Goal: Task Accomplishment & Management: Use online tool/utility

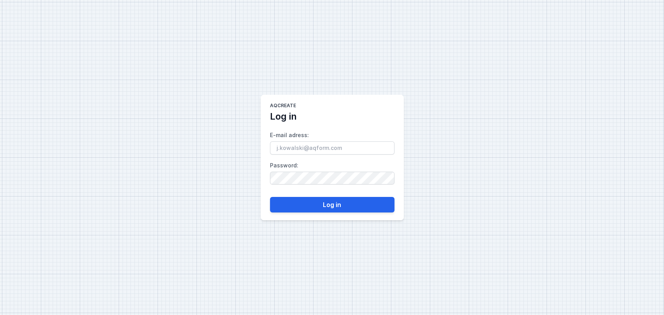
click at [330, 148] on input "E-mail adress :" at bounding box center [332, 148] width 124 height 13
type input "[EMAIL_ADDRESS][DOMAIN_NAME]"
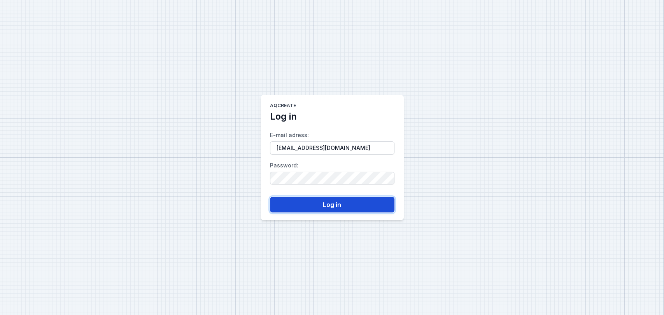
click at [321, 203] on button "Log in" at bounding box center [332, 205] width 124 height 16
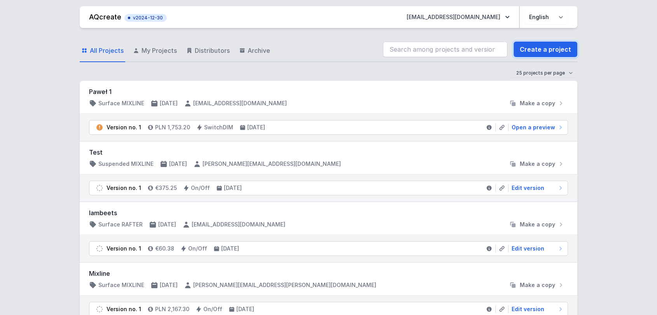
drag, startPoint x: 537, startPoint y: 48, endPoint x: 384, endPoint y: 86, distance: 158.1
click at [538, 48] on link "Create a project" at bounding box center [546, 50] width 64 height 16
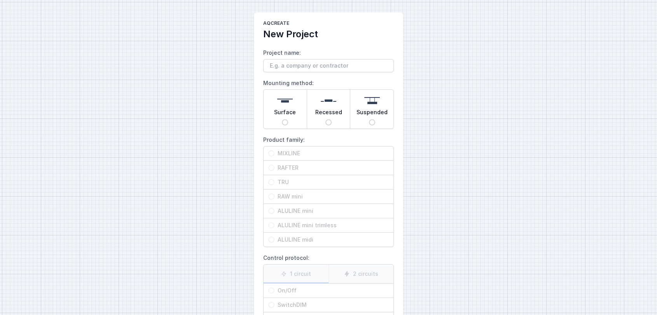
click at [372, 113] on span "Suspended" at bounding box center [371, 113] width 31 height 11
click at [372, 119] on input "Suspended" at bounding box center [372, 122] width 6 height 6
radio input "true"
click at [287, 181] on span "TRU" at bounding box center [331, 182] width 114 height 8
click at [274, 181] on input "TRU" at bounding box center [271, 182] width 6 height 6
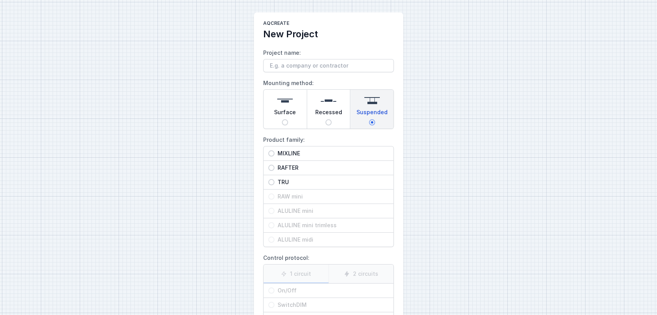
radio input "true"
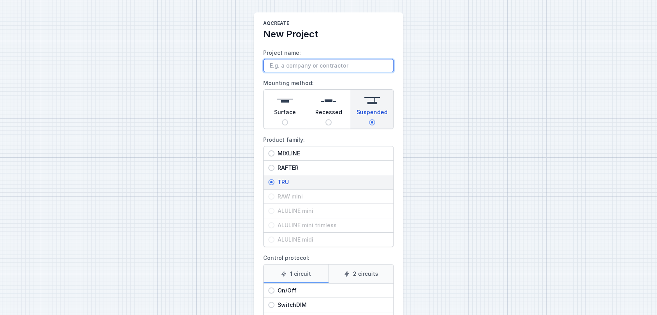
click at [307, 69] on input "Project name:" at bounding box center [328, 65] width 131 height 13
click at [314, 292] on span "On/Off" at bounding box center [331, 291] width 114 height 8
click at [274, 292] on input "On/Off" at bounding box center [271, 291] width 6 height 6
radio input "true"
click at [301, 71] on input "Project name:" at bounding box center [328, 65] width 131 height 13
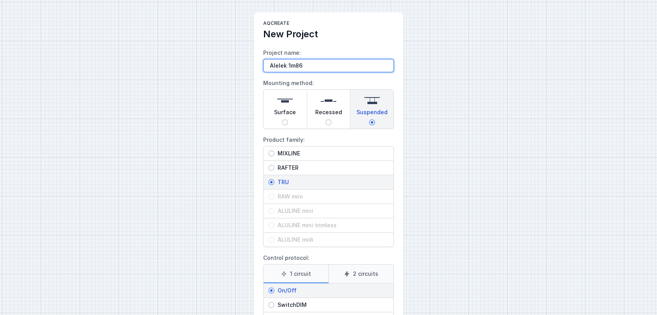
type input "Alelek 1m86"
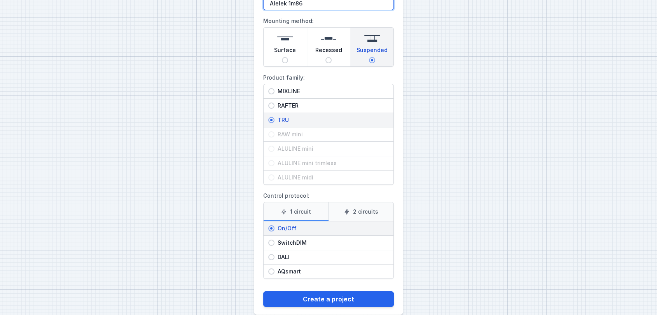
scroll to position [73, 0]
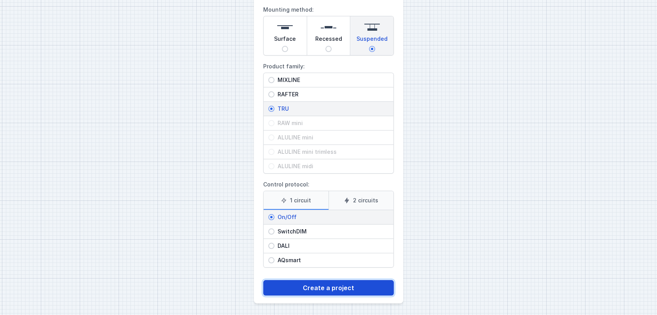
click at [321, 283] on button "Create a project" at bounding box center [328, 288] width 131 height 16
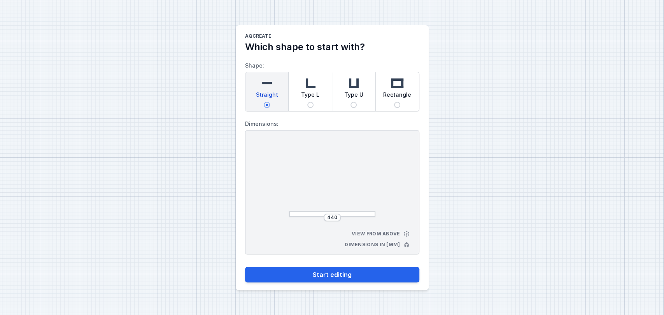
click at [338, 217] on div "440" at bounding box center [331, 218] width 17 height 8
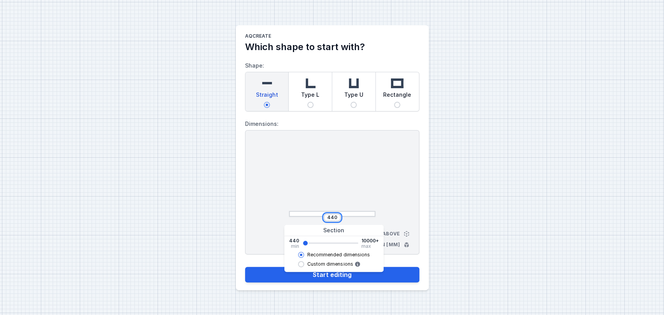
drag, startPoint x: 336, startPoint y: 217, endPoint x: 236, endPoint y: 204, distance: 100.4
click at [236, 204] on main "AQcreate Which shape to start with? Shape: Straight Type L Type U Rectangle Dim…" at bounding box center [332, 157] width 193 height 265
type input "1840"
click at [254, 191] on div "1840 View from above Dimensions in [mm]" at bounding box center [332, 192] width 174 height 124
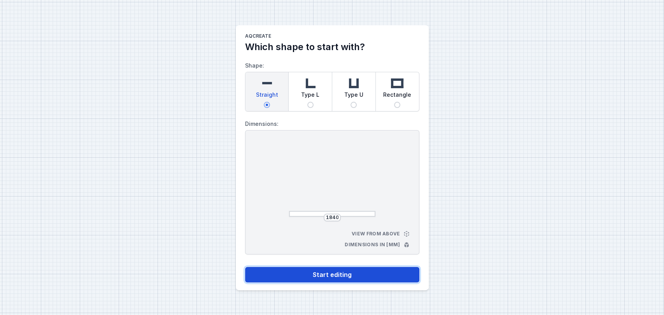
click at [339, 274] on button "Start editing" at bounding box center [332, 275] width 174 height 16
select select "M"
select select "3000"
select select "opal"
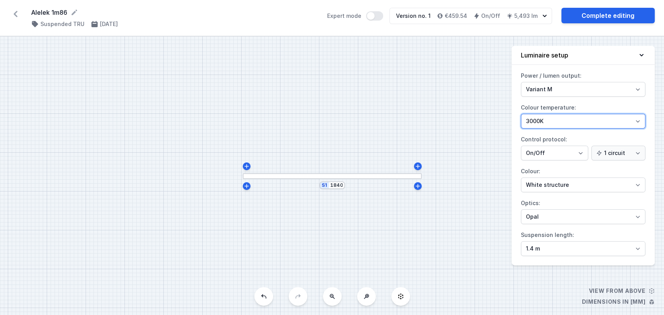
click at [561, 119] on select "4000K 3000K 2700K" at bounding box center [583, 121] width 124 height 15
select select "4000"
click at [521, 114] on select "4000K 3000K 2700K" at bounding box center [583, 121] width 124 height 15
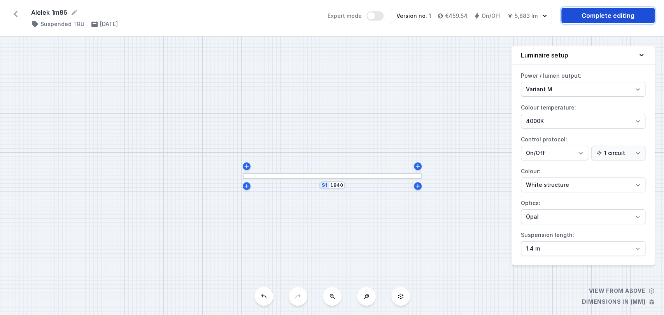
click at [591, 18] on link "Complete editing" at bounding box center [607, 16] width 93 height 16
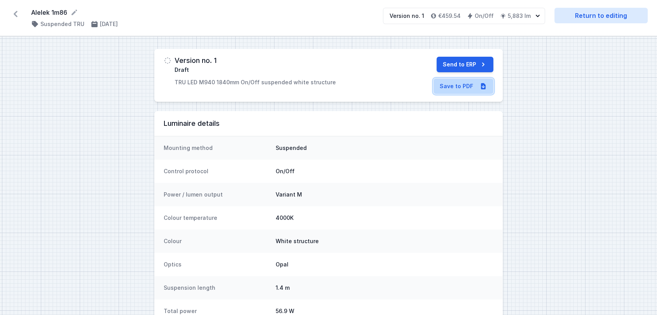
click at [472, 85] on link "Save to PDF" at bounding box center [463, 87] width 60 height 16
click at [466, 66] on button "Send to ERP" at bounding box center [465, 65] width 57 height 16
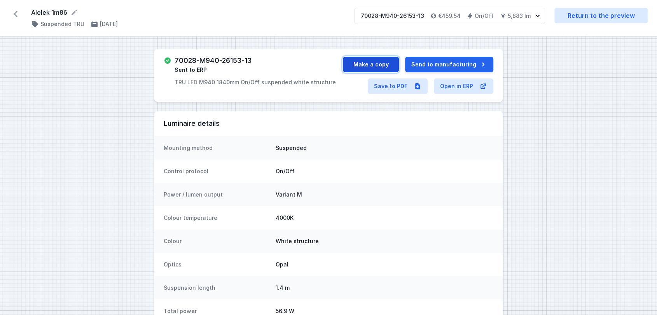
click at [394, 59] on button "Make a copy" at bounding box center [371, 65] width 56 height 16
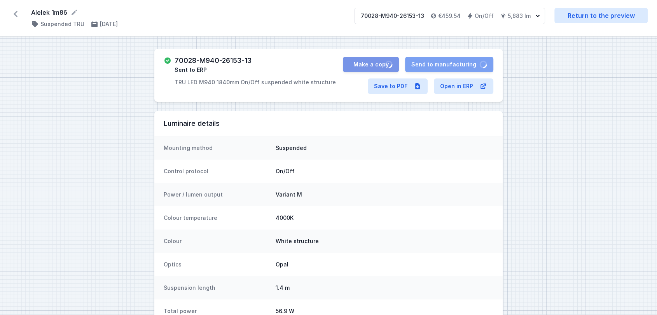
select select "M"
select select "opal"
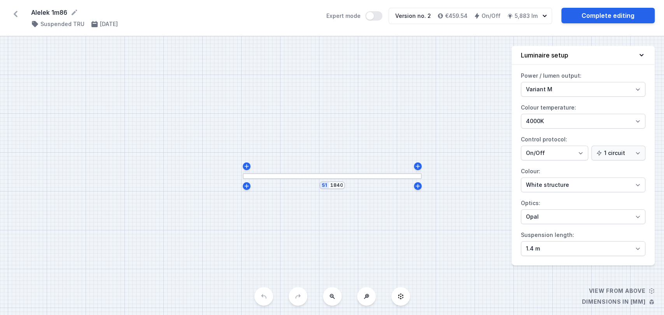
click at [15, 14] on icon at bounding box center [16, 14] width 4 height 6
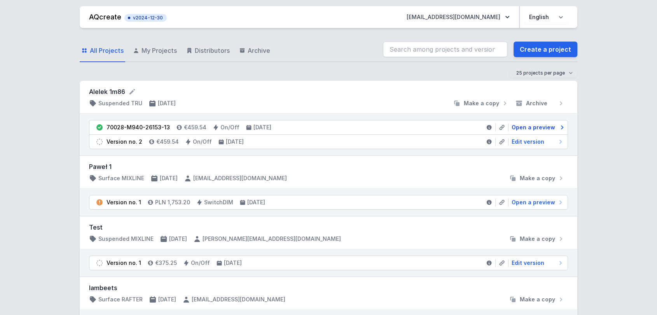
click at [524, 126] on span "Open a preview" at bounding box center [534, 128] width 44 height 8
select select "M"
select select "opal"
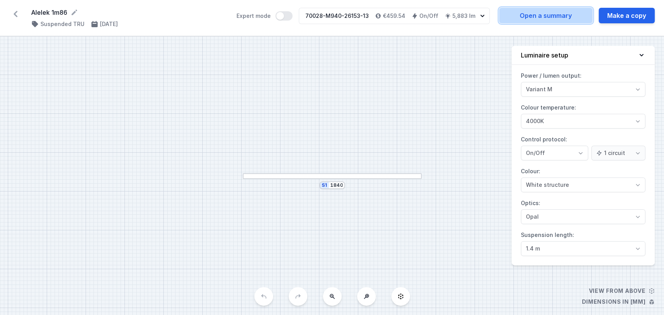
click at [553, 18] on link "Open a summary" at bounding box center [545, 16] width 93 height 16
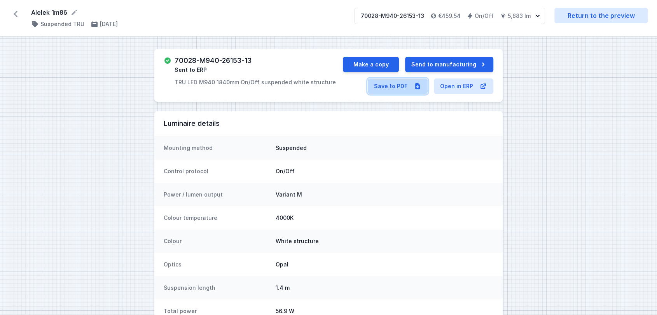
click at [400, 88] on link "Save to PDF" at bounding box center [398, 87] width 60 height 16
click at [14, 10] on icon at bounding box center [15, 14] width 12 height 12
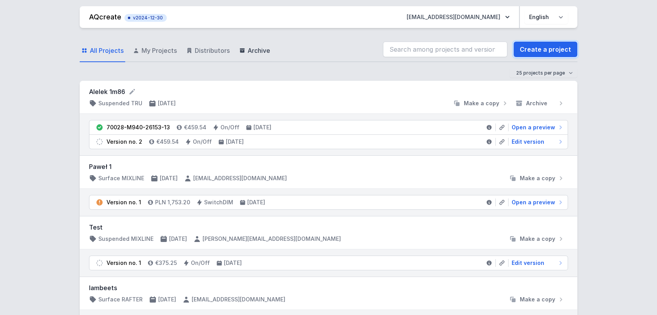
click at [536, 50] on link "Create a project" at bounding box center [546, 50] width 64 height 16
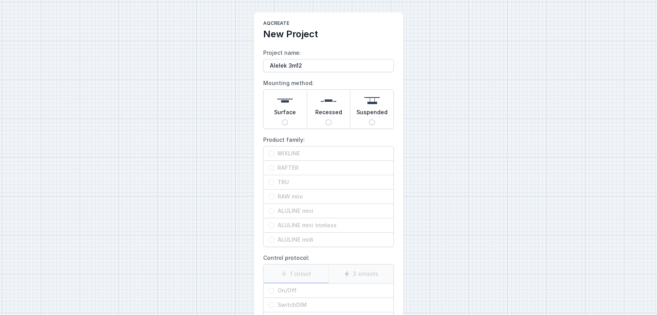
type input "Alelek 3m12"
click at [376, 121] on div "Suspended" at bounding box center [371, 109] width 43 height 39
click at [375, 121] on input "Suspended" at bounding box center [372, 122] width 6 height 6
radio input "true"
click at [309, 180] on span "TRU" at bounding box center [331, 182] width 114 height 8
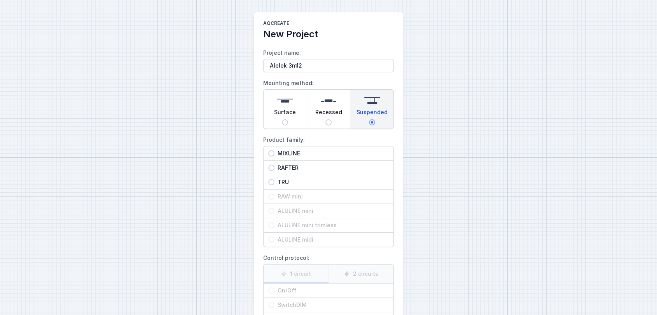
click at [274, 180] on input "TRU" at bounding box center [271, 182] width 6 height 6
radio input "true"
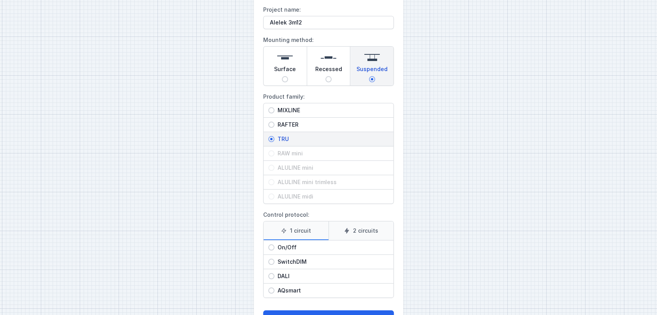
scroll to position [73, 0]
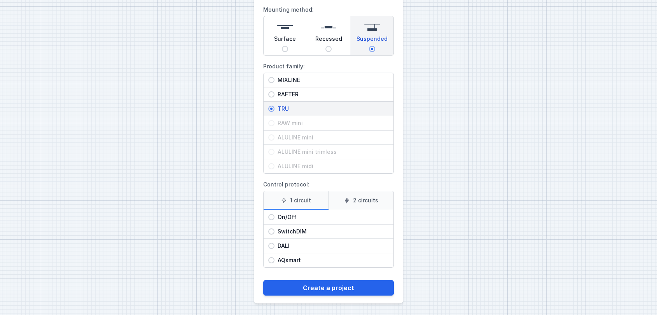
click at [330, 216] on span "On/Off" at bounding box center [331, 217] width 114 height 8
click at [274, 216] on input "On/Off" at bounding box center [271, 217] width 6 height 6
radio input "true"
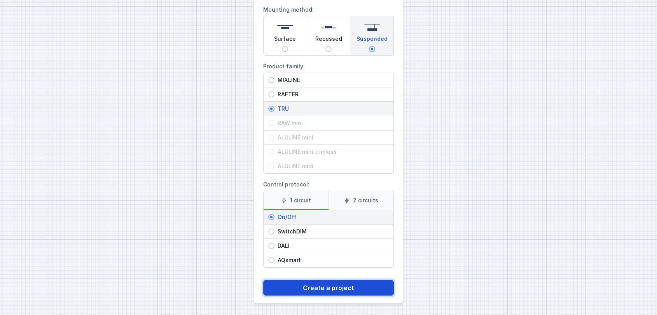
click at [316, 289] on button "Create a project" at bounding box center [328, 288] width 131 height 16
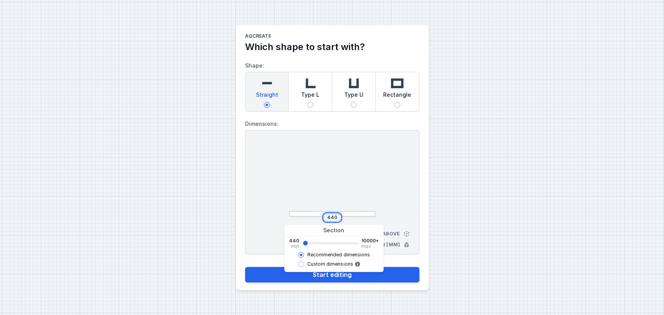
drag, startPoint x: 336, startPoint y: 218, endPoint x: 293, endPoint y: 212, distance: 43.2
click at [293, 212] on div "440" at bounding box center [332, 180] width 86 height 74
type input "3102"
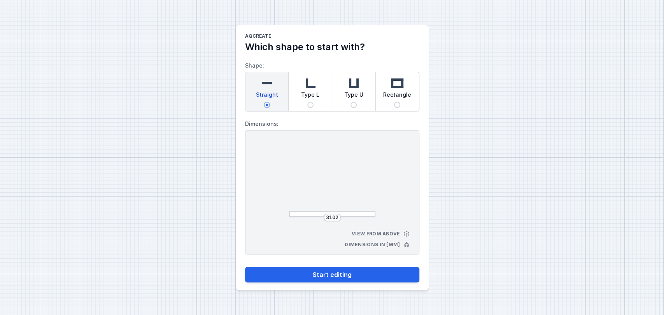
click at [156, 231] on div "AQcreate Which shape to start with? Shape: Straight Type L Type U Rectangle Dim…" at bounding box center [332, 157] width 664 height 315
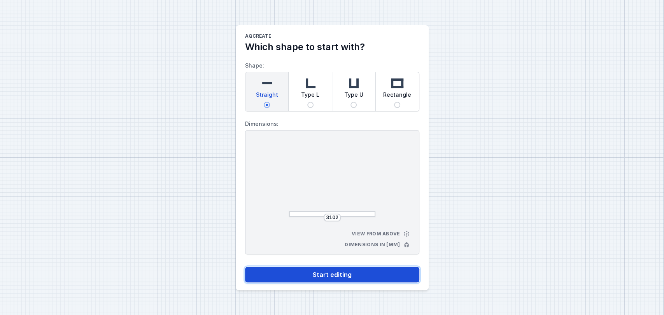
click at [346, 277] on button "Start editing" at bounding box center [332, 275] width 174 height 16
select select "M"
select select "3000"
select select "opal"
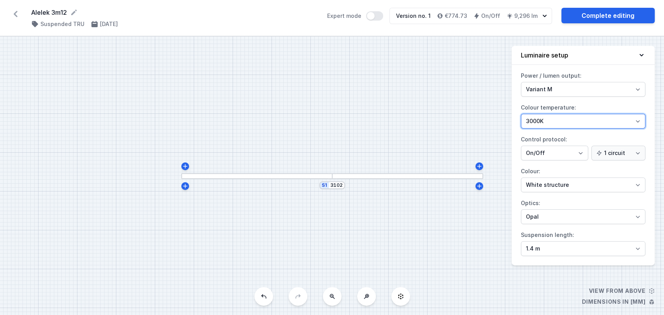
click at [559, 126] on select "4000K 3000K 2700K" at bounding box center [583, 121] width 124 height 15
select select "4000"
click at [521, 114] on select "4000K 3000K 2700K" at bounding box center [583, 121] width 124 height 15
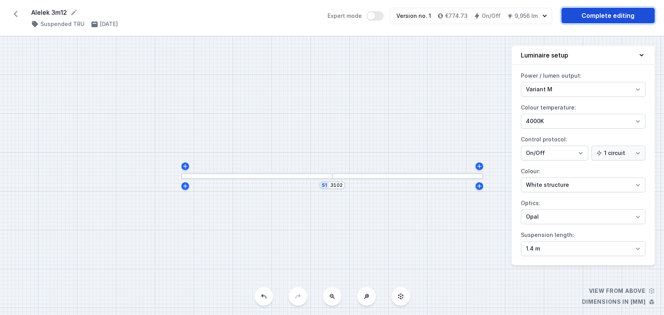
click at [591, 18] on link "Complete editing" at bounding box center [607, 16] width 93 height 16
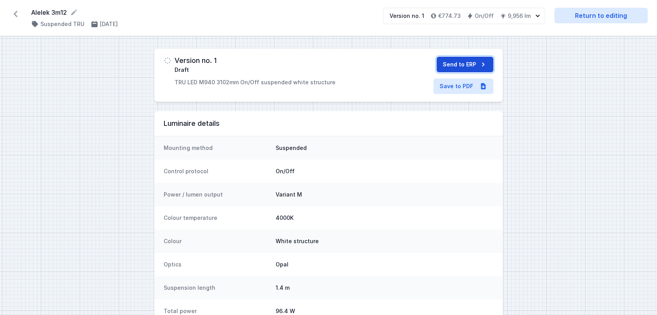
click at [463, 70] on button "Send to ERP" at bounding box center [465, 65] width 57 height 16
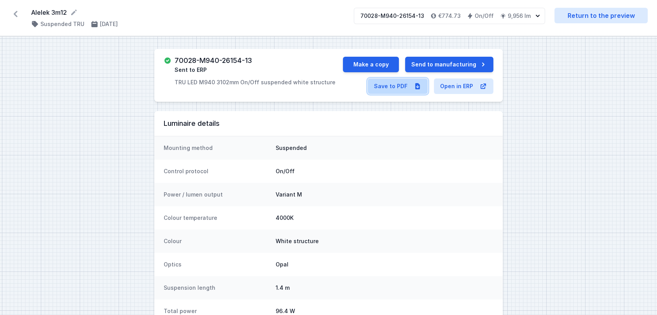
click at [404, 84] on link "Save to PDF" at bounding box center [398, 87] width 60 height 16
click at [21, 13] on icon at bounding box center [15, 14] width 12 height 12
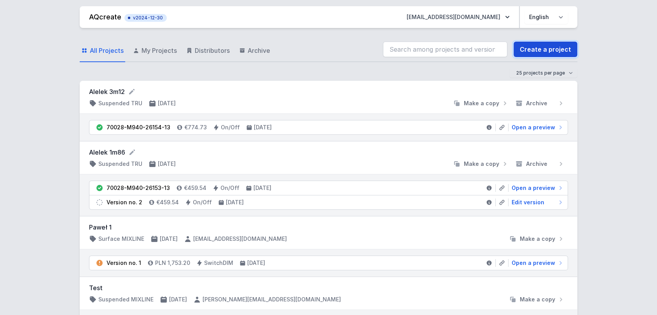
click at [543, 48] on link "Create a project" at bounding box center [546, 50] width 64 height 16
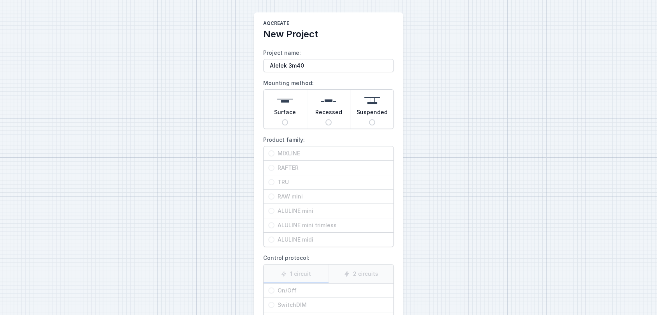
type input "Alelek 3m40"
click at [373, 116] on span "Suspended" at bounding box center [371, 113] width 31 height 11
click at [373, 119] on input "Suspended" at bounding box center [372, 122] width 6 height 6
radio input "true"
click at [302, 176] on div "TRU" at bounding box center [329, 182] width 130 height 14
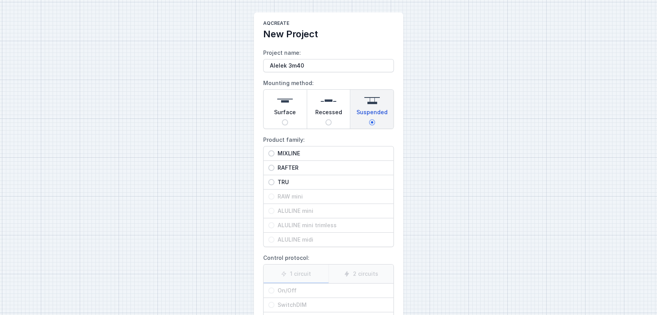
click at [274, 179] on input "TRU" at bounding box center [271, 182] width 6 height 6
radio input "true"
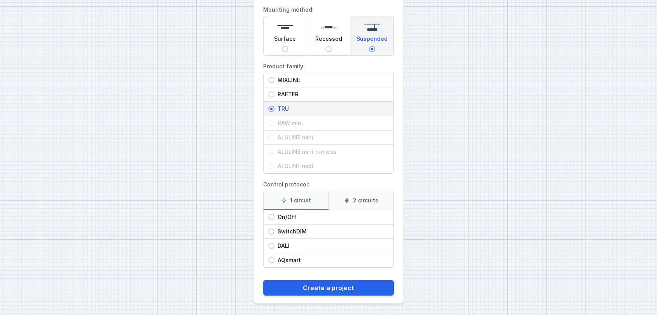
click at [293, 219] on span "On/Off" at bounding box center [331, 217] width 114 height 8
click at [274, 219] on input "On/Off" at bounding box center [271, 217] width 6 height 6
radio input "true"
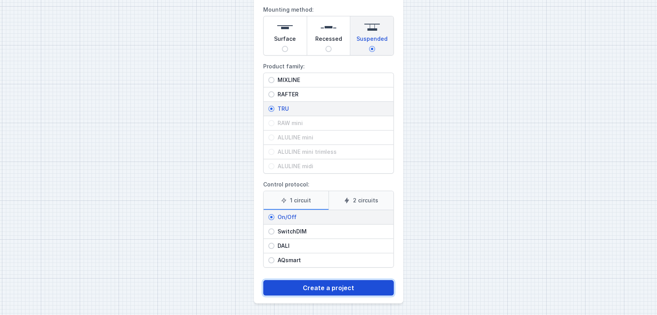
click at [320, 292] on button "Create a project" at bounding box center [328, 288] width 131 height 16
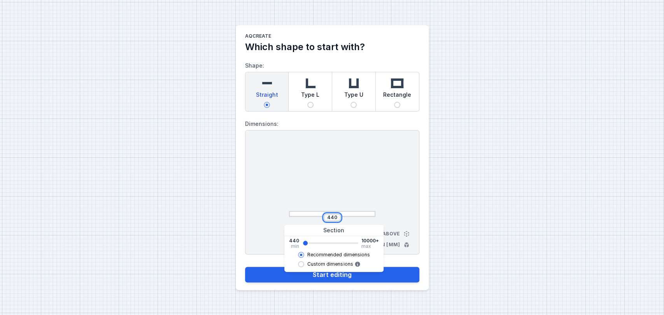
drag, startPoint x: 336, startPoint y: 218, endPoint x: 294, endPoint y: 216, distance: 41.7
click at [294, 216] on div "440" at bounding box center [332, 218] width 86 height 8
type input "3382"
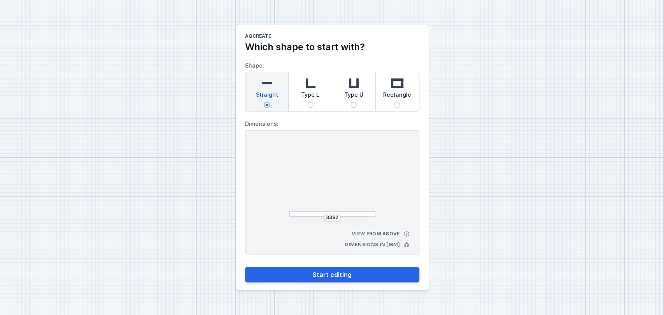
click at [108, 197] on div "AQcreate Which shape to start with? Shape: Straight Type L Type U Rectangle Dim…" at bounding box center [332, 157] width 664 height 315
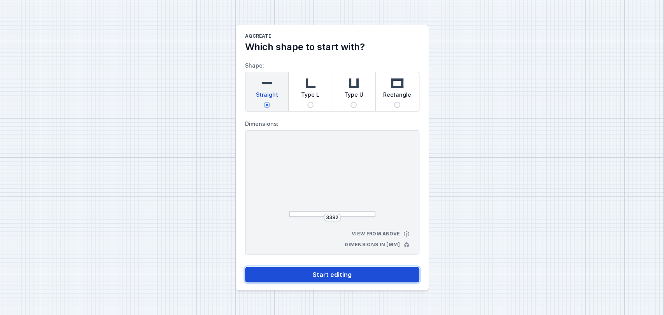
click at [335, 275] on button "Start editing" at bounding box center [332, 275] width 174 height 16
select select "M"
select select "3000"
select select "opal"
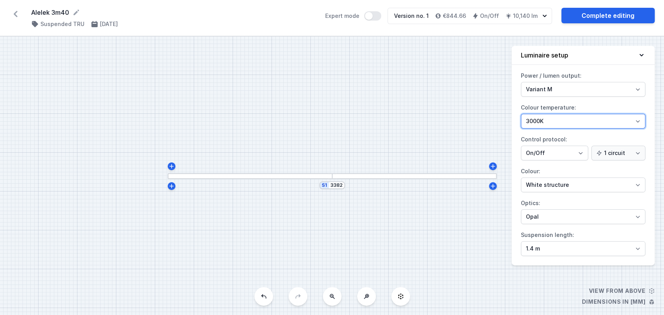
click at [544, 123] on select "4000K 3000K 2700K" at bounding box center [583, 121] width 124 height 15
select select "4000"
click at [521, 114] on select "4000K 3000K 2700K" at bounding box center [583, 121] width 124 height 15
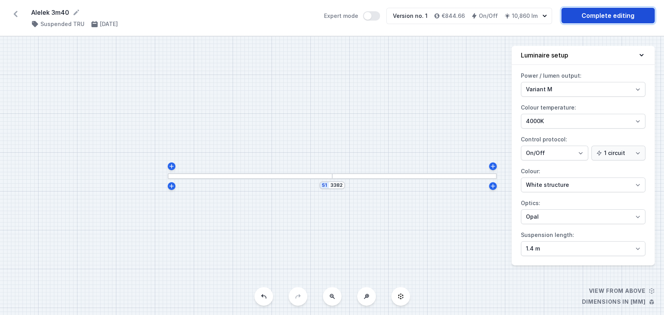
click at [601, 21] on link "Complete editing" at bounding box center [607, 16] width 93 height 16
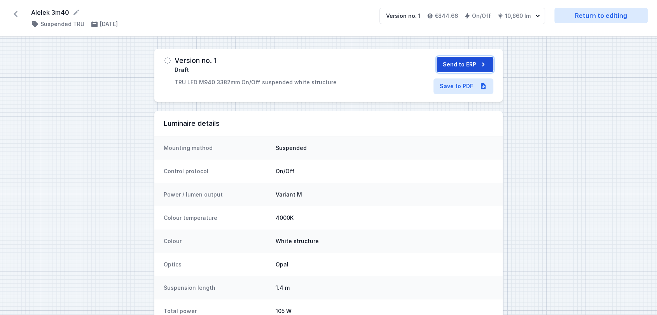
click at [454, 67] on button "Send to ERP" at bounding box center [465, 65] width 57 height 16
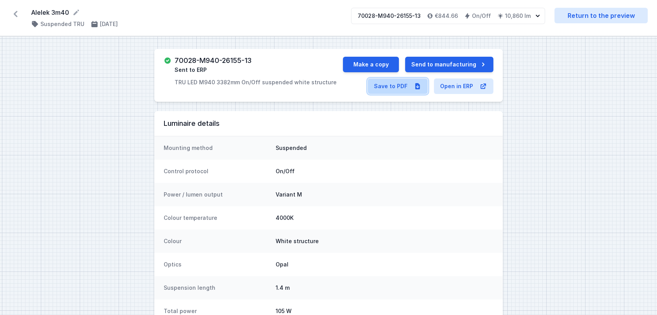
click at [405, 87] on link "Save to PDF" at bounding box center [398, 87] width 60 height 16
click at [15, 11] on icon at bounding box center [15, 14] width 12 height 12
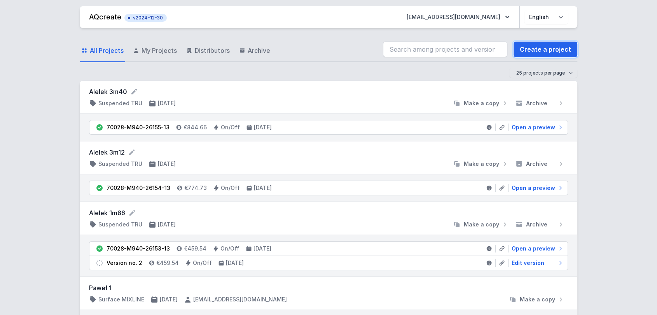
click at [547, 51] on link "Create a project" at bounding box center [546, 50] width 64 height 16
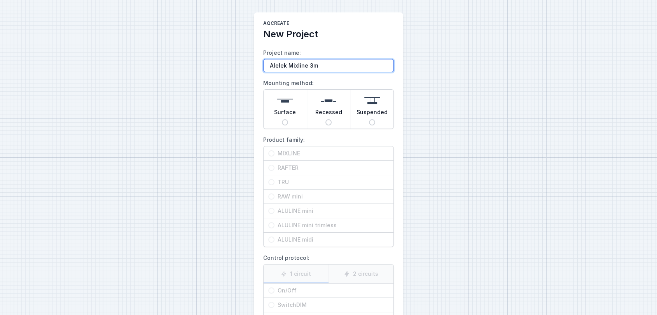
type input "Alelek Mixline 3m"
click at [376, 115] on span "Suspended" at bounding box center [371, 113] width 31 height 11
click at [375, 119] on input "Suspended" at bounding box center [372, 122] width 6 height 6
radio input "true"
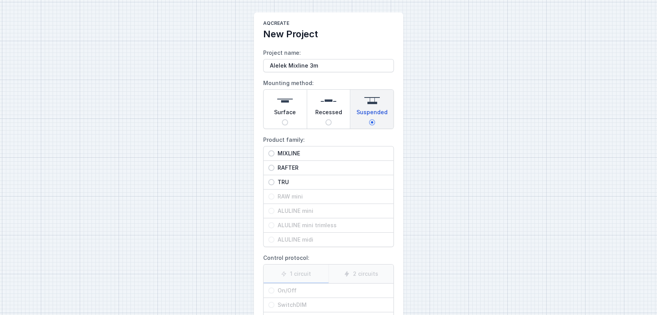
click at [295, 155] on span "MIXLINE" at bounding box center [331, 154] width 114 height 8
click at [274, 155] on input "MIXLINE" at bounding box center [271, 153] width 6 height 6
radio input "true"
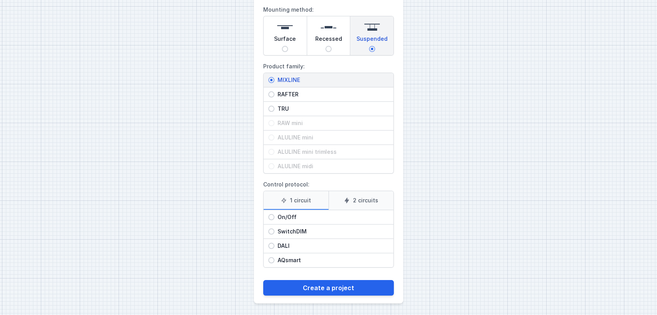
click at [292, 218] on span "On/Off" at bounding box center [331, 217] width 114 height 8
click at [274, 218] on input "On/Off" at bounding box center [271, 217] width 6 height 6
radio input "true"
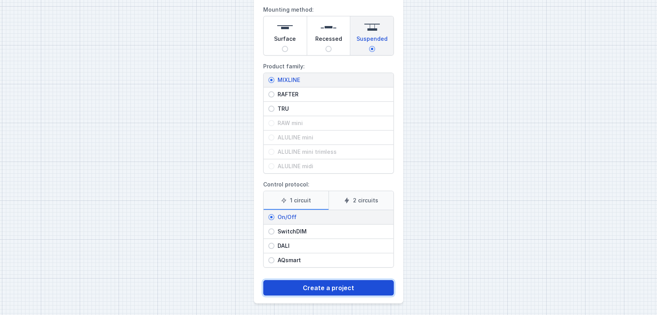
click at [309, 288] on button "Create a project" at bounding box center [328, 288] width 131 height 16
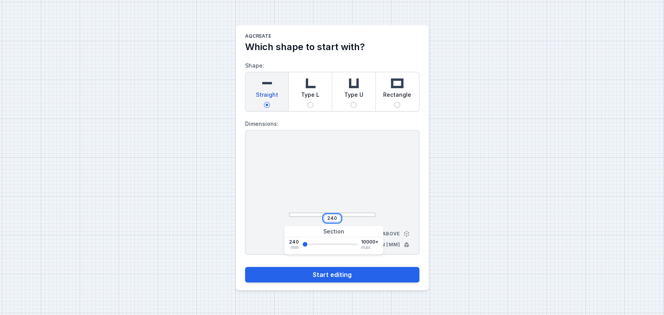
drag, startPoint x: 336, startPoint y: 220, endPoint x: 246, endPoint y: 206, distance: 90.5
click at [246, 206] on div "240 View from above Dimensions in [mm]" at bounding box center [332, 192] width 174 height 124
type input "3000"
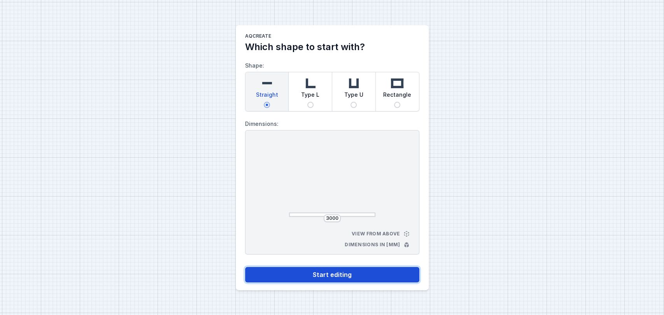
click at [310, 276] on button "Start editing" at bounding box center [332, 275] width 174 height 16
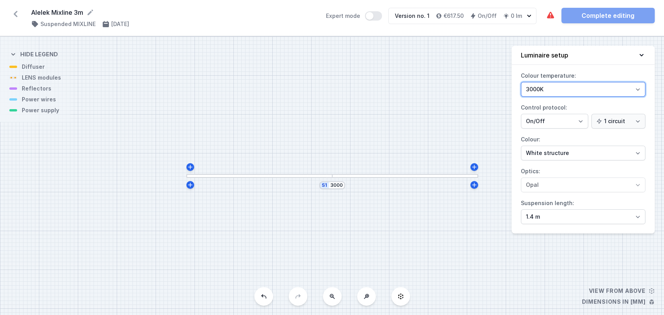
click at [570, 84] on select "3000K 4000K 2700K" at bounding box center [583, 89] width 124 height 15
select select "4000"
click at [521, 82] on select "3000K 4000K 2700K" at bounding box center [583, 89] width 124 height 15
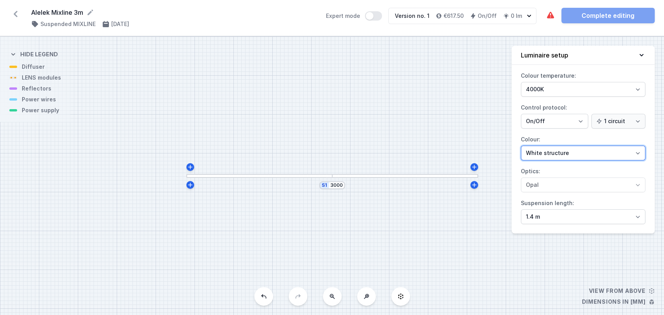
click at [549, 153] on select "White structure Black structure Gold structure Copper Gray Another colour (from…" at bounding box center [583, 153] width 124 height 15
select select "2"
click at [521, 146] on select "White structure Black structure Gold structure Copper Gray Another colour (from…" at bounding box center [583, 153] width 124 height 15
click at [320, 176] on div at bounding box center [259, 176] width 146 height 4
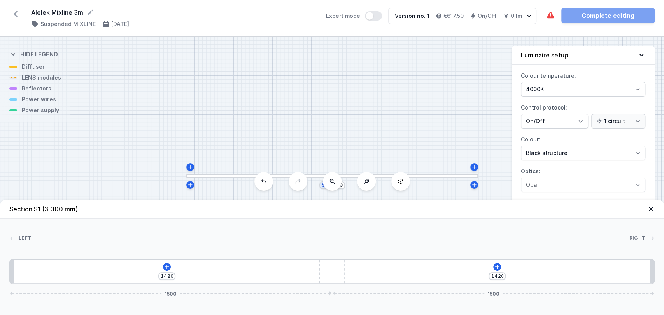
click at [168, 271] on div "1420 1420 1500 1500" at bounding box center [331, 271] width 645 height 25
click at [166, 268] on icon at bounding box center [167, 267] width 6 height 6
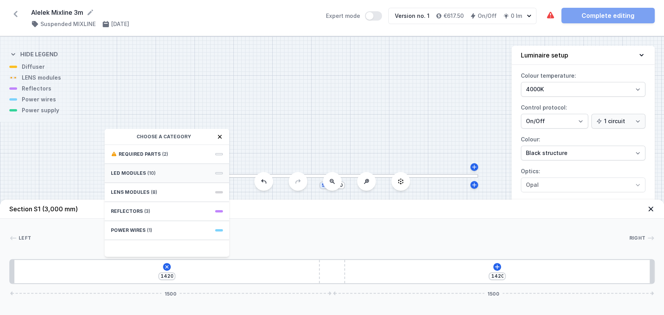
click at [170, 177] on div "LED modules (10)" at bounding box center [167, 173] width 124 height 19
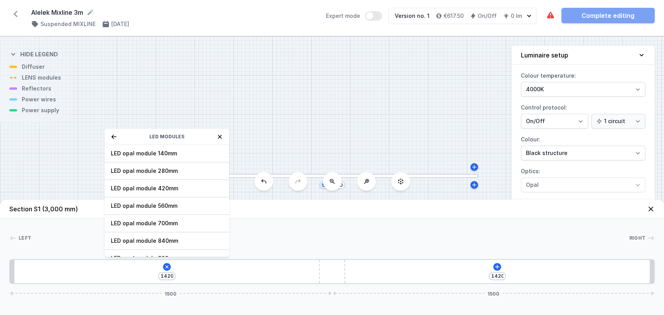
click at [114, 138] on icon at bounding box center [114, 137] width 6 height 6
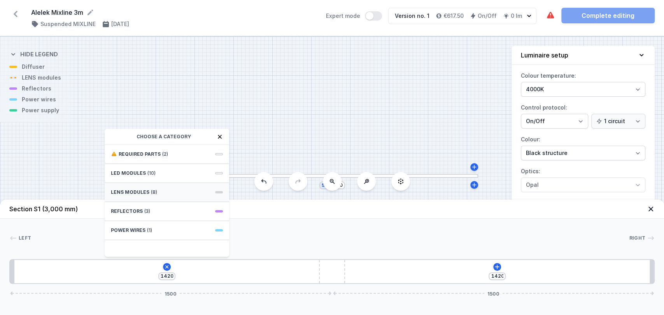
click at [151, 190] on span "(8)" at bounding box center [154, 192] width 6 height 6
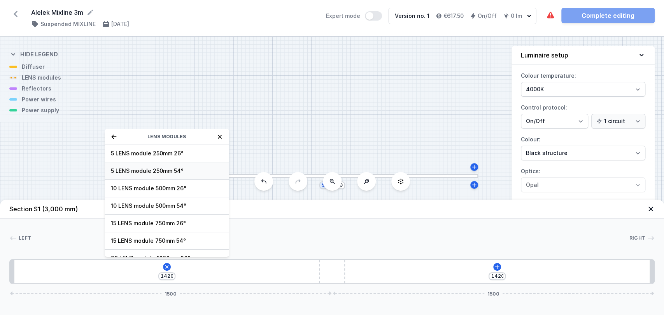
click at [164, 167] on span "5 LENS module 250mm 54°" at bounding box center [167, 171] width 112 height 8
type input "1170"
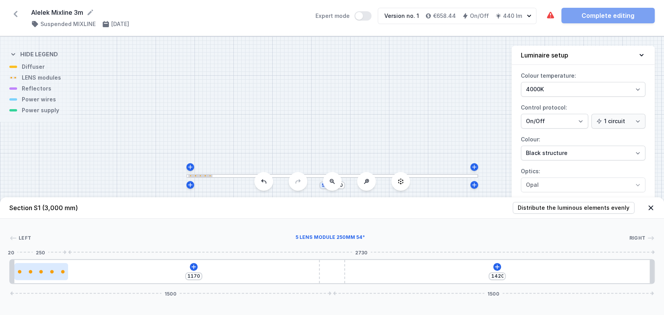
click at [40, 272] on div at bounding box center [40, 271] width 3 height 3
select select "3278"
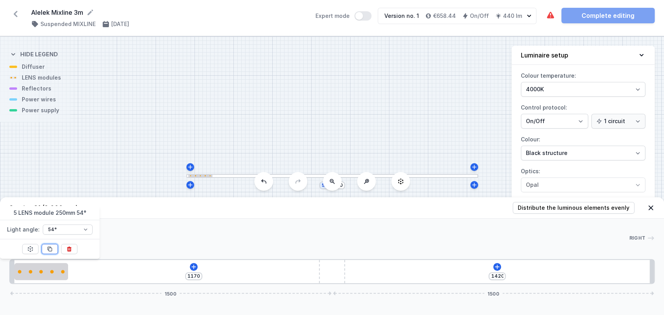
click at [47, 251] on icon at bounding box center [50, 249] width 6 height 6
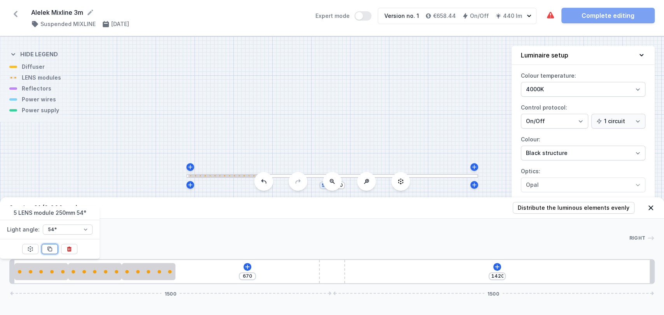
click at [47, 251] on icon at bounding box center [50, 249] width 6 height 6
type input "170"
click at [47, 251] on icon at bounding box center [50, 249] width 6 height 6
type input "1170"
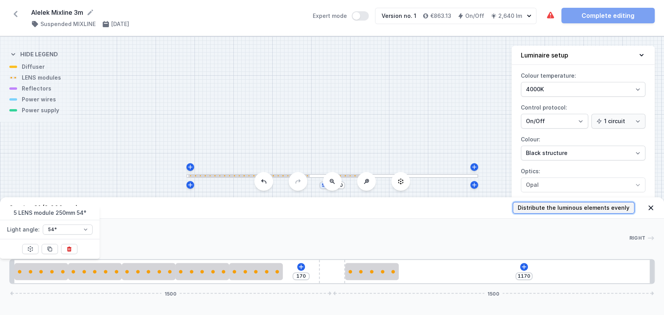
click at [587, 212] on button "Distribute the luminous elements evenly" at bounding box center [573, 208] width 122 height 12
type input "48"
type input "196"
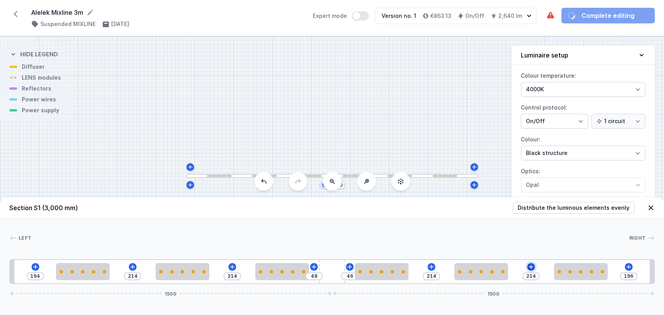
click at [531, 267] on icon at bounding box center [531, 267] width 6 height 6
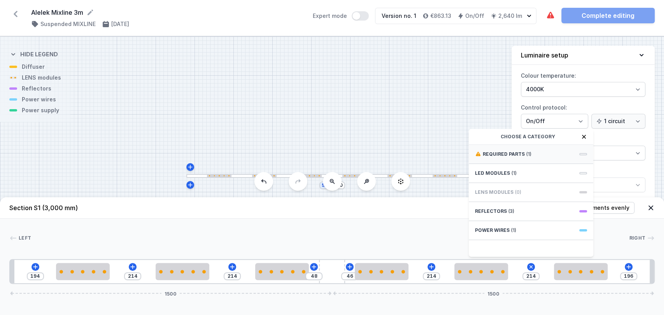
click at [526, 156] on span "(1)" at bounding box center [528, 154] width 5 height 6
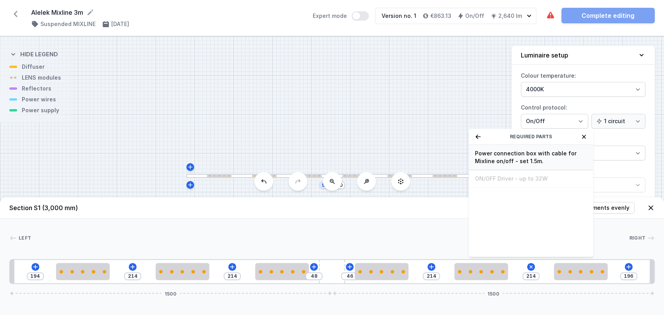
click at [522, 156] on span "Power connection box with cable for Mixline on/off - set 1.5m." at bounding box center [531, 158] width 112 height 16
type input "194"
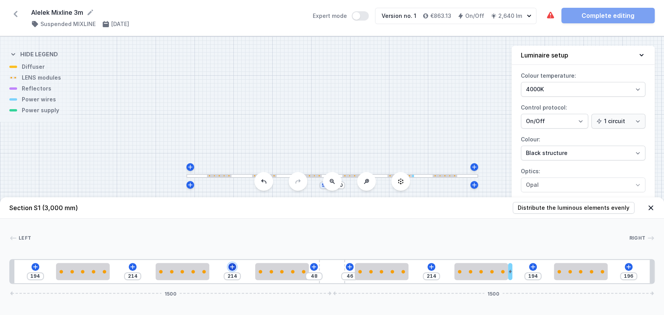
click at [228, 266] on button at bounding box center [232, 267] width 8 height 8
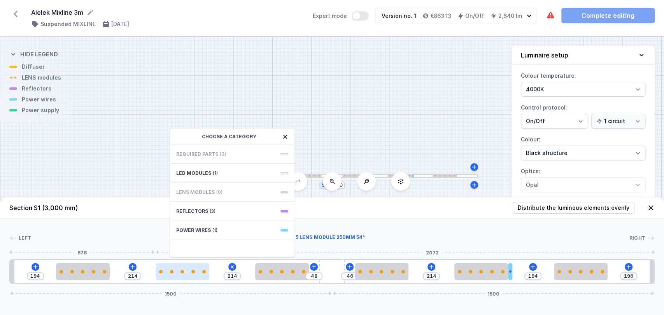
click at [182, 271] on div at bounding box center [181, 271] width 3 height 3
select select "3278"
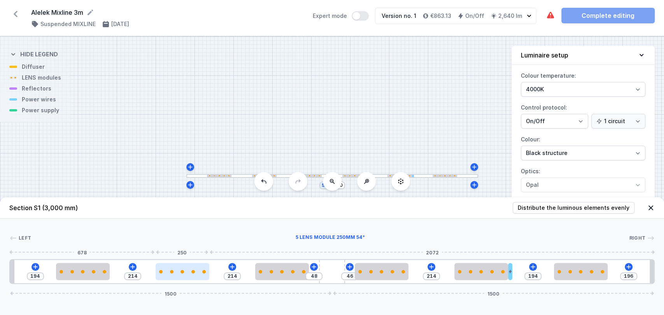
type input "199"
type input "229"
type input "156"
type input "272"
type input "129"
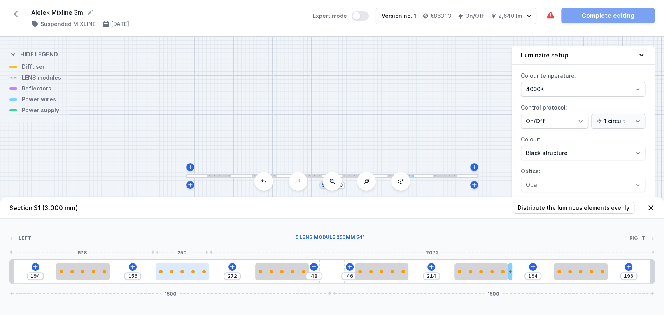
type input "299"
type input "106"
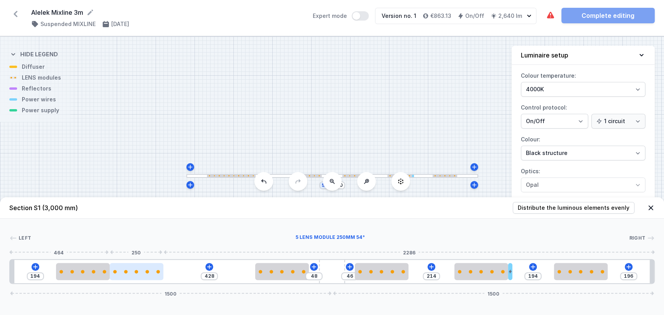
drag, startPoint x: 178, startPoint y: 275, endPoint x: 140, endPoint y: 280, distance: 38.8
click at [140, 280] on div at bounding box center [137, 271] width 54 height 17
click at [206, 266] on icon at bounding box center [209, 267] width 6 height 6
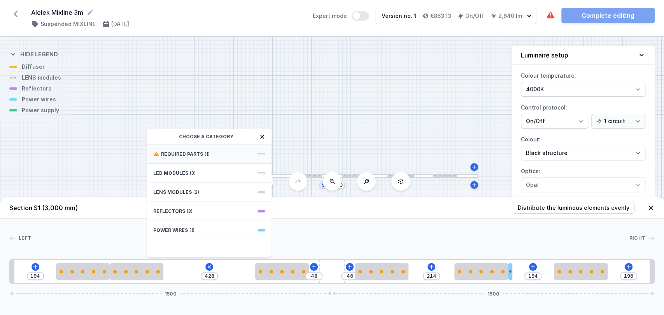
click at [233, 156] on div "Required parts (1)" at bounding box center [209, 154] width 124 height 19
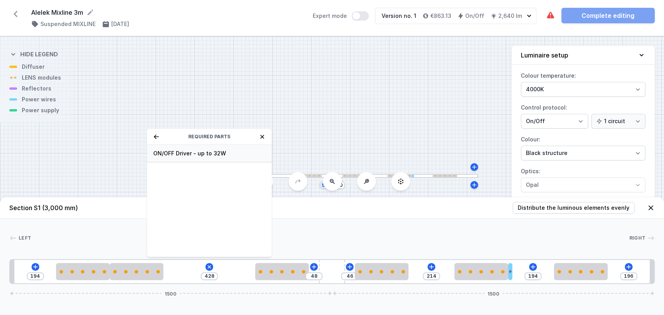
click at [223, 157] on span "ON/OFF Driver - up to 32W" at bounding box center [209, 154] width 112 height 8
type input "128"
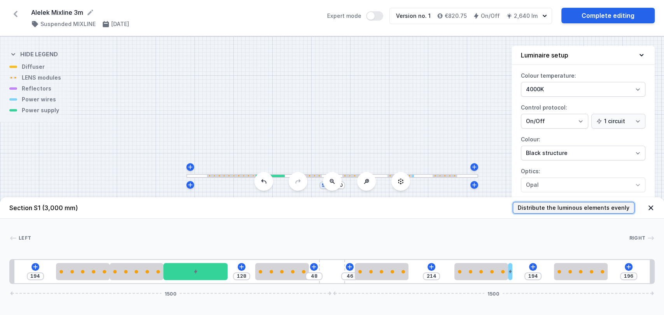
click at [568, 211] on span "Distribute the luminous elements evenly" at bounding box center [573, 208] width 112 height 8
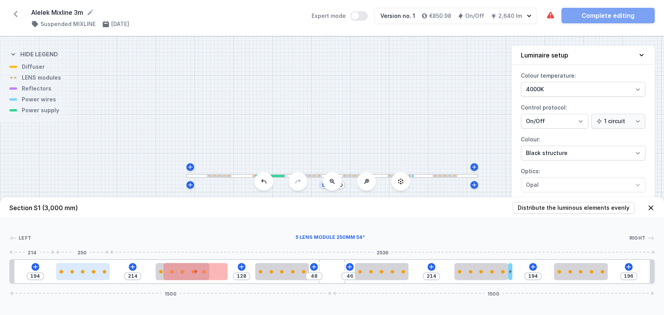
type input "202"
type input "206"
type input "182"
type input "226"
type input "168"
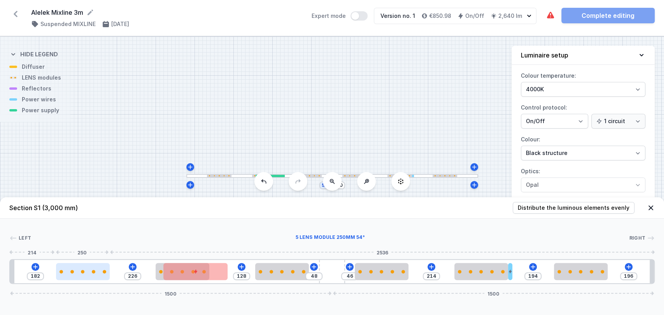
type input "240"
type input "154"
type input "254"
type input "139"
type input "269"
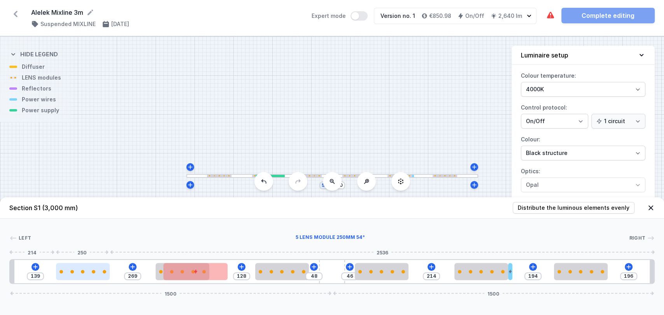
type input "130"
type input "278"
type input "127"
type input "281"
type input "125"
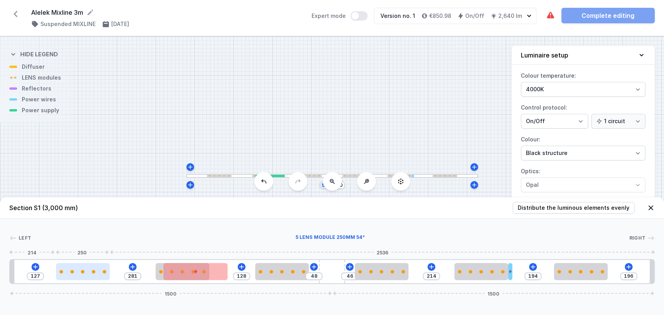
type input "283"
type input "123"
drag, startPoint x: 100, startPoint y: 273, endPoint x: 80, endPoint y: 275, distance: 19.1
click at [80, 275] on div at bounding box center [68, 271] width 54 height 17
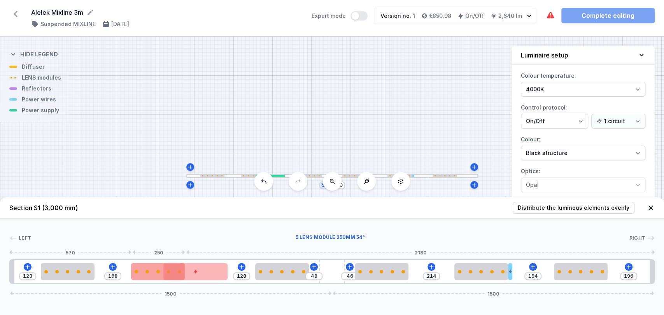
type input "166"
drag, startPoint x: 162, startPoint y: 278, endPoint x: 134, endPoint y: 278, distance: 28.0
click at [134, 278] on div at bounding box center [158, 271] width 54 height 17
type input "33"
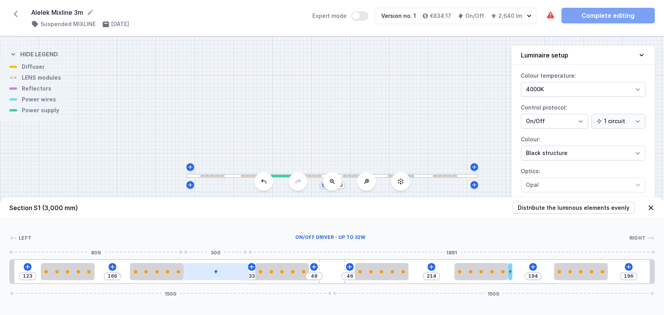
drag, startPoint x: 190, startPoint y: 274, endPoint x: 213, endPoint y: 274, distance: 22.6
click at [213, 274] on div at bounding box center [215, 271] width 65 height 17
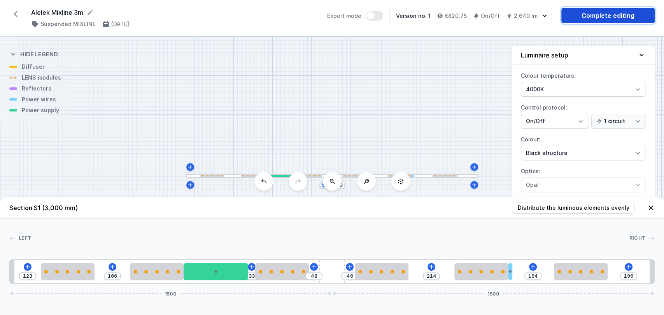
click at [591, 13] on link "Complete editing" at bounding box center [607, 16] width 93 height 16
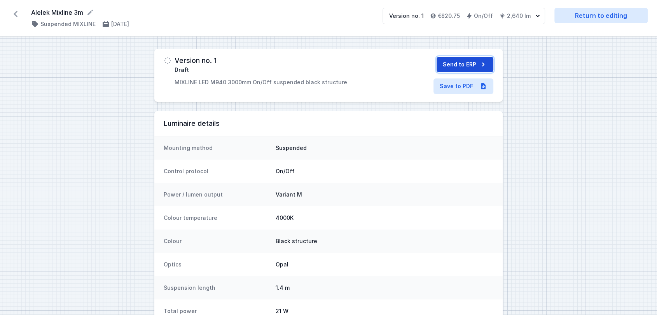
click at [461, 66] on button "Send to ERP" at bounding box center [465, 65] width 57 height 16
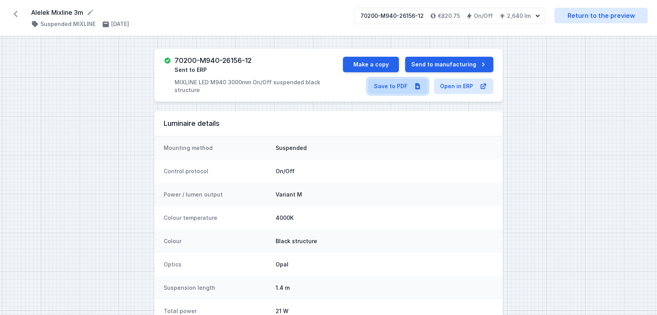
click at [390, 82] on link "Save to PDF" at bounding box center [398, 87] width 60 height 16
